Goal: Information Seeking & Learning: Learn about a topic

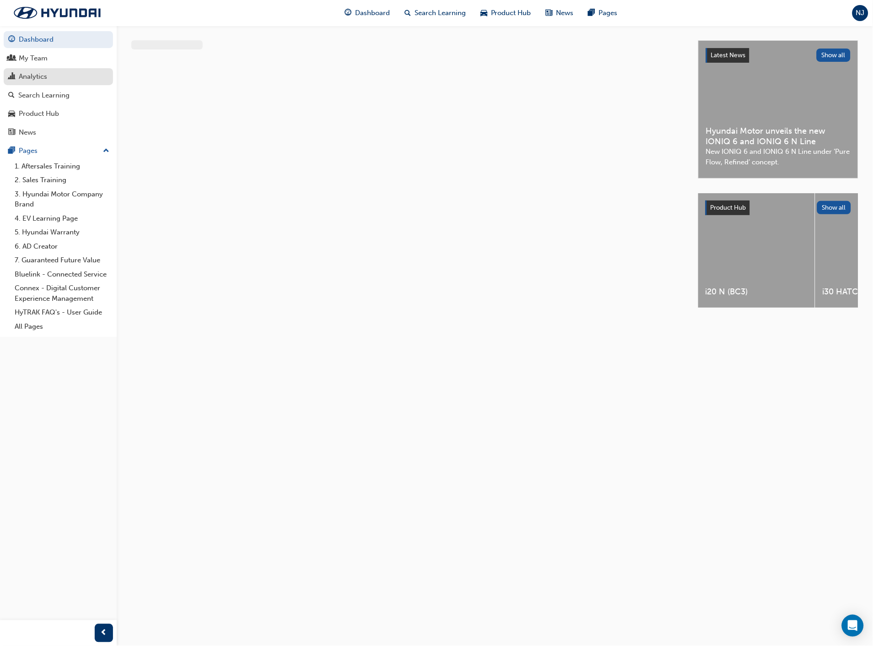
click at [79, 76] on div "Analytics" at bounding box center [58, 76] width 100 height 11
click at [152, 76] on span "Gap Reports" at bounding box center [159, 80] width 41 height 8
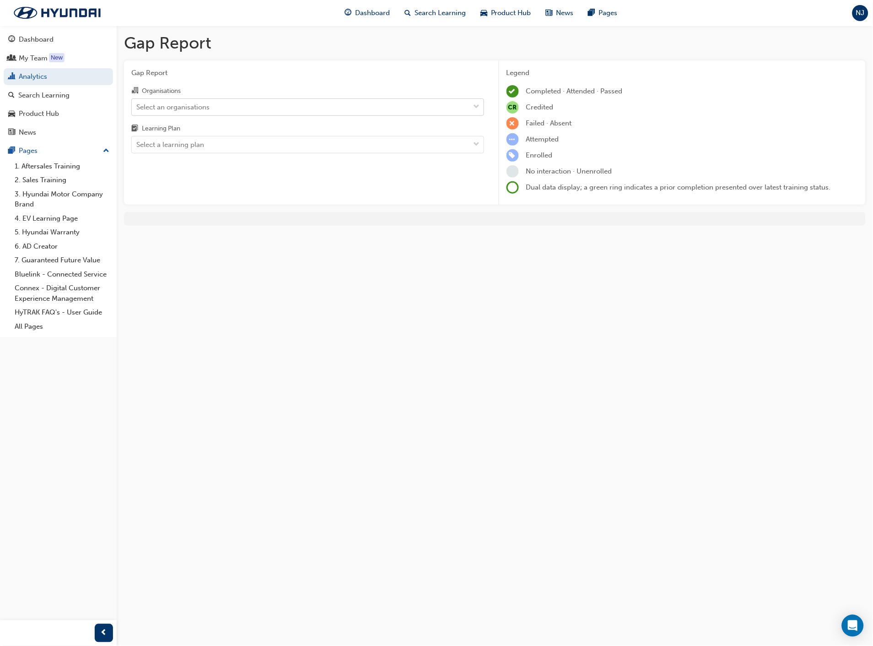
click at [195, 112] on div "Select an organisations" at bounding box center [172, 107] width 73 height 11
click at [137, 110] on input "Organisations Select an organisations" at bounding box center [136, 107] width 1 height 8
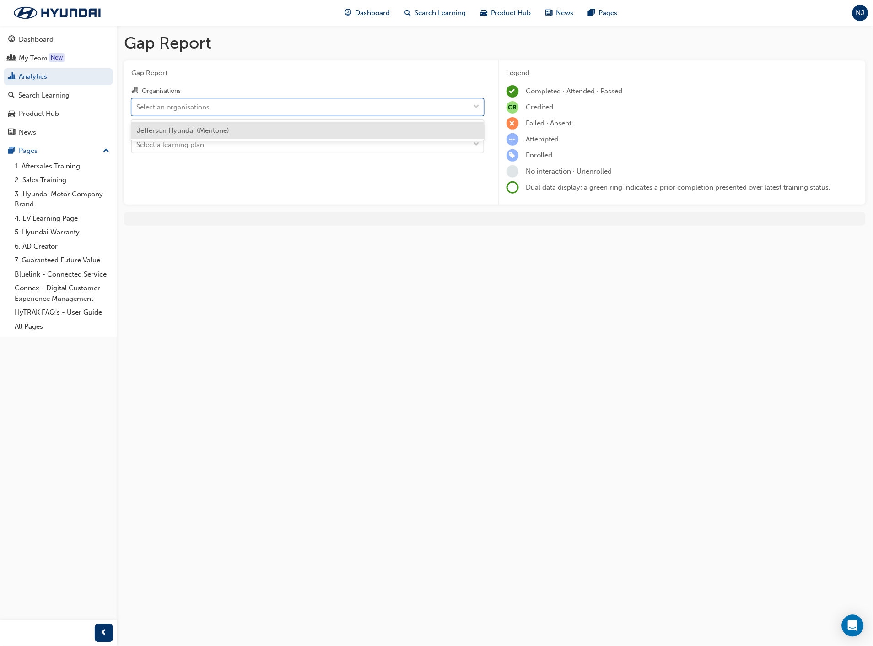
click at [195, 131] on span "Jefferson Hyundai (Mentone)" at bounding box center [183, 130] width 92 height 8
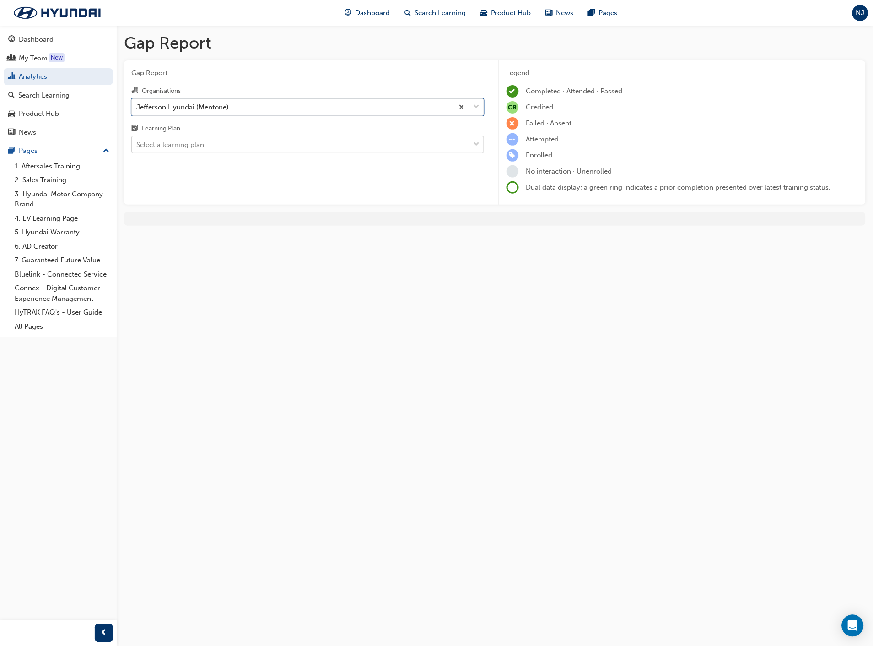
click at [190, 148] on div "Select a learning plan" at bounding box center [170, 145] width 68 height 11
click at [137, 148] on input "Learning Plan Select a learning plan" at bounding box center [136, 144] width 1 height 8
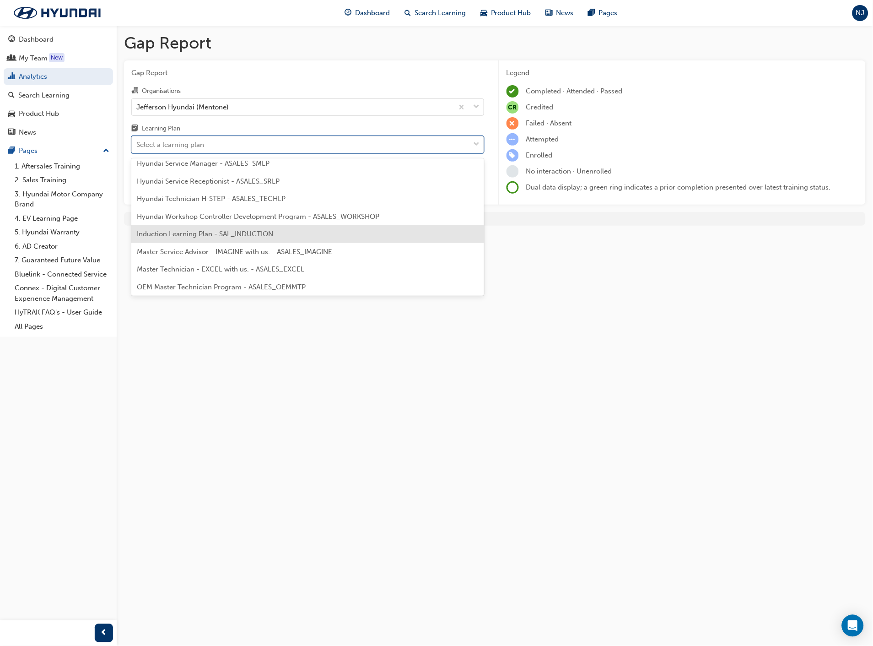
scroll to position [356, 0]
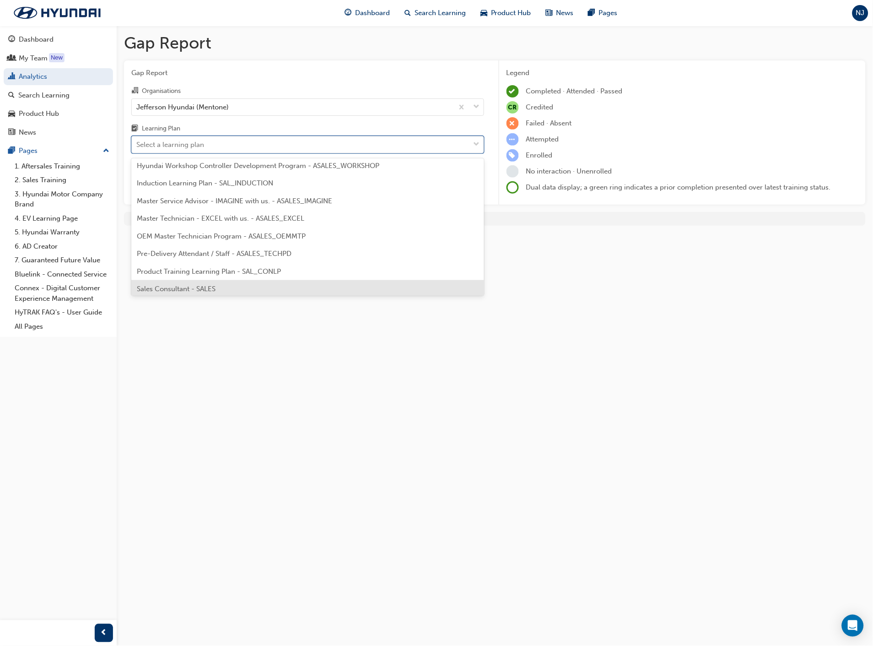
click at [225, 283] on div "Sales Consultant - SALES" at bounding box center [307, 289] width 353 height 18
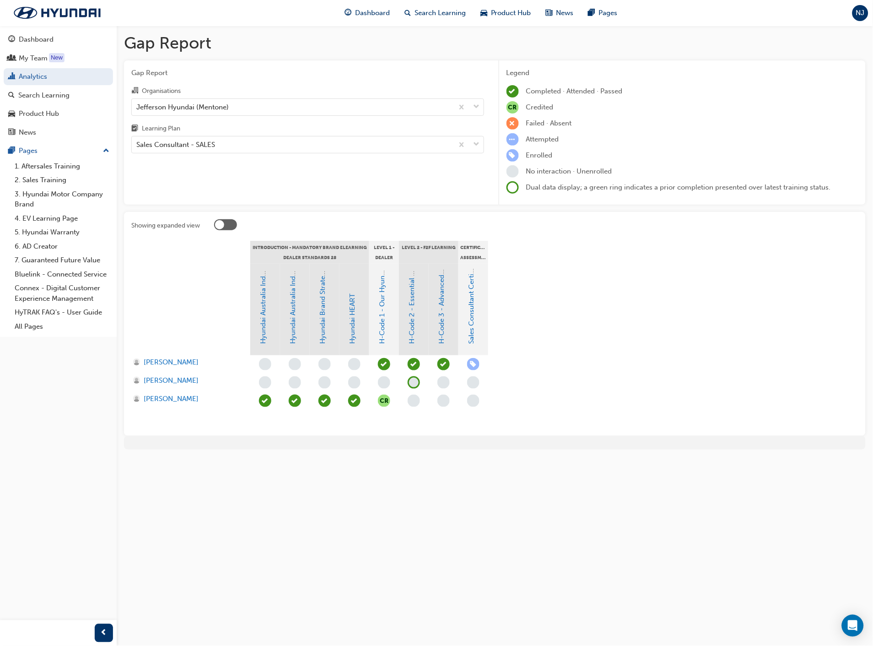
click at [588, 514] on div "Gap Report Gap Report Organisations Jefferson Hyundai (Mentone) Learning Plan S…" at bounding box center [436, 323] width 873 height 646
click at [403, 541] on div "Gap Report Gap Report Organisations Jefferson Hyundai (Mentone) Learning Plan S…" at bounding box center [436, 323] width 873 height 646
click at [611, 312] on section "Introduction - Mandatory Brand eLearning Dealer Standards 28 Level 1 - Dealer S…" at bounding box center [494, 335] width 727 height 188
